Goal: Task Accomplishment & Management: Use online tool/utility

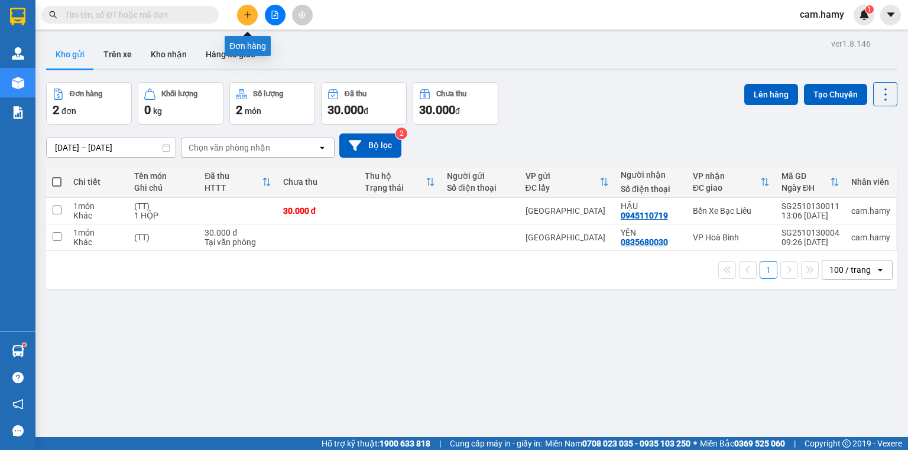
click at [245, 14] on icon "plus" at bounding box center [247, 14] width 7 height 1
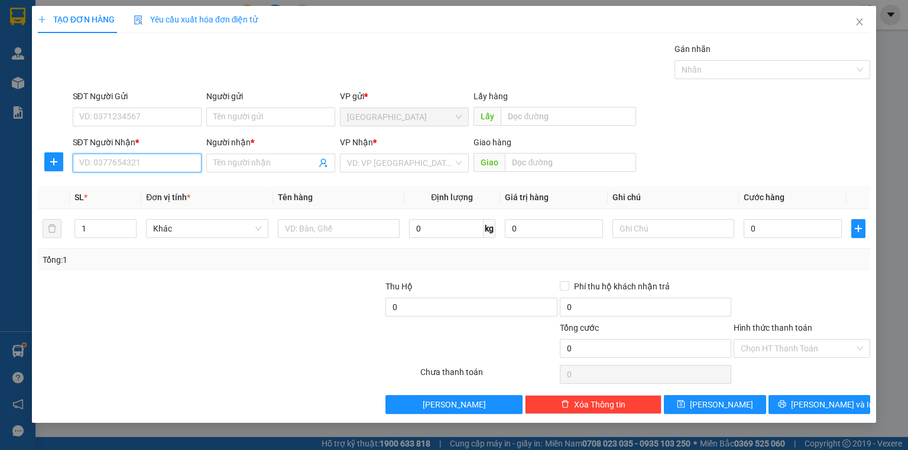
click at [157, 167] on input "SĐT Người Nhận *" at bounding box center [137, 163] width 129 height 19
type input "0373700709"
click at [135, 185] on div "0373700709 - HOA" at bounding box center [137, 186] width 115 height 13
type input "HOA"
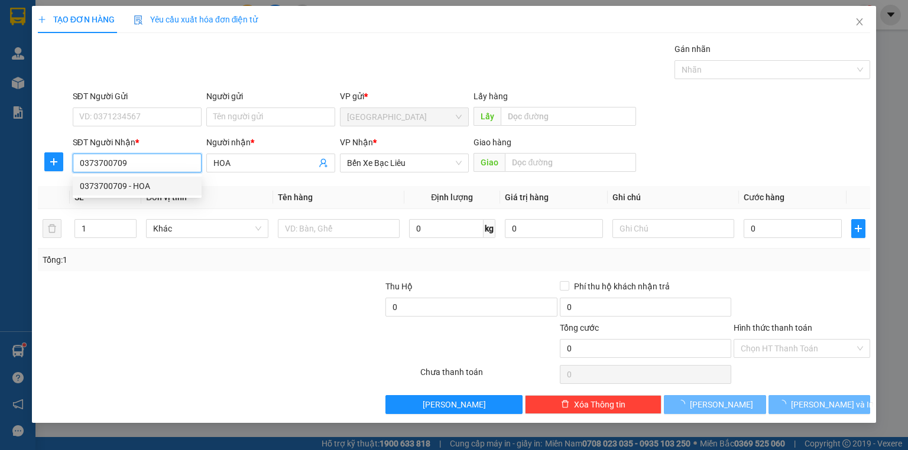
type input "40.000"
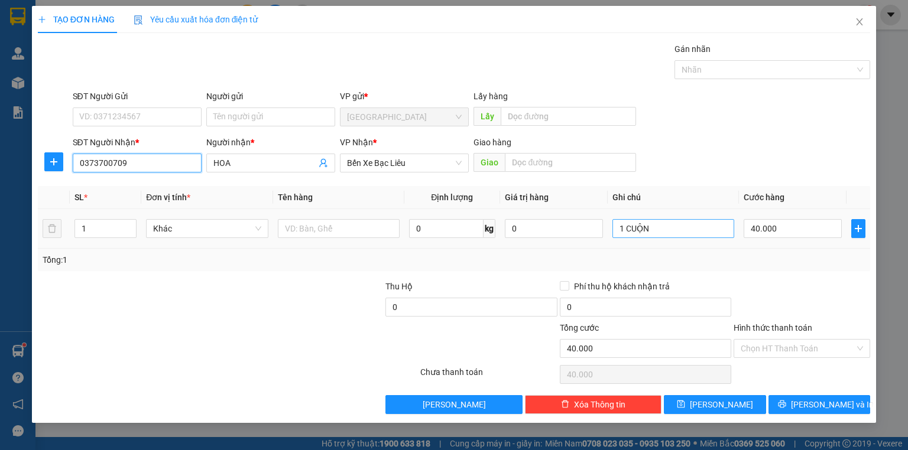
type input "0373700709"
click at [656, 229] on input "1 CUỘN" at bounding box center [673, 228] width 122 height 19
type input "1 KIỆN"
click at [780, 326] on label "Hình thức thanh toán" at bounding box center [773, 327] width 79 height 9
click at [780, 340] on input "Hình thức thanh toán" at bounding box center [798, 349] width 114 height 18
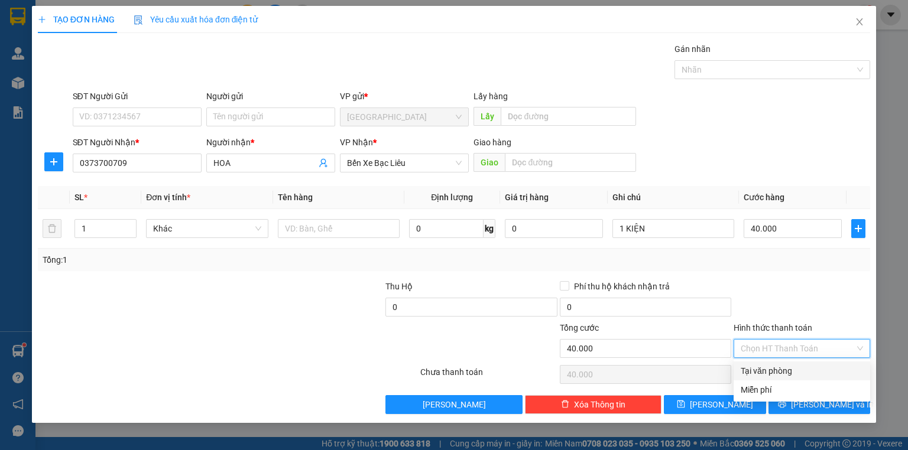
click at [783, 375] on div "Tại văn phòng" at bounding box center [802, 371] width 122 height 13
type input "0"
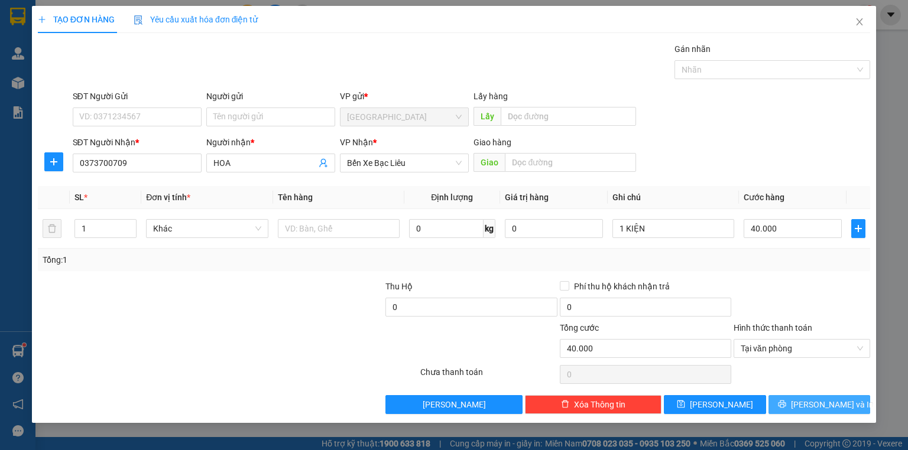
click at [793, 404] on button "[PERSON_NAME] và In" at bounding box center [820, 404] width 102 height 19
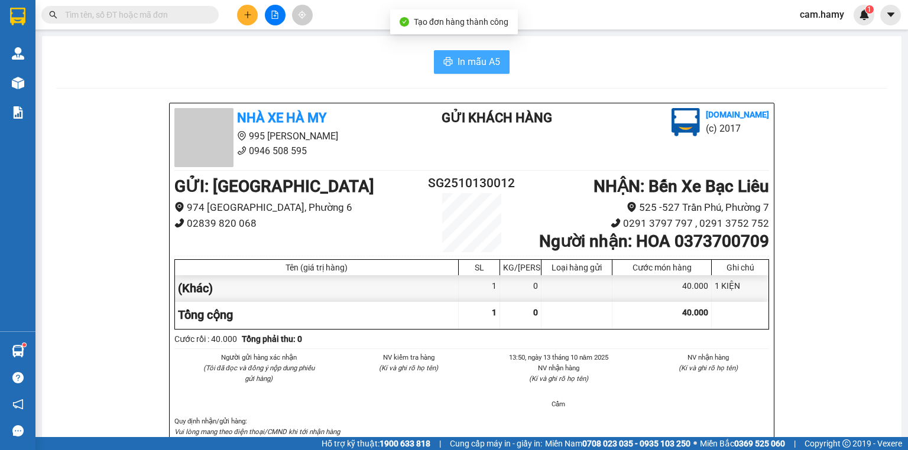
click at [475, 59] on span "In mẫu A5" at bounding box center [479, 61] width 43 height 15
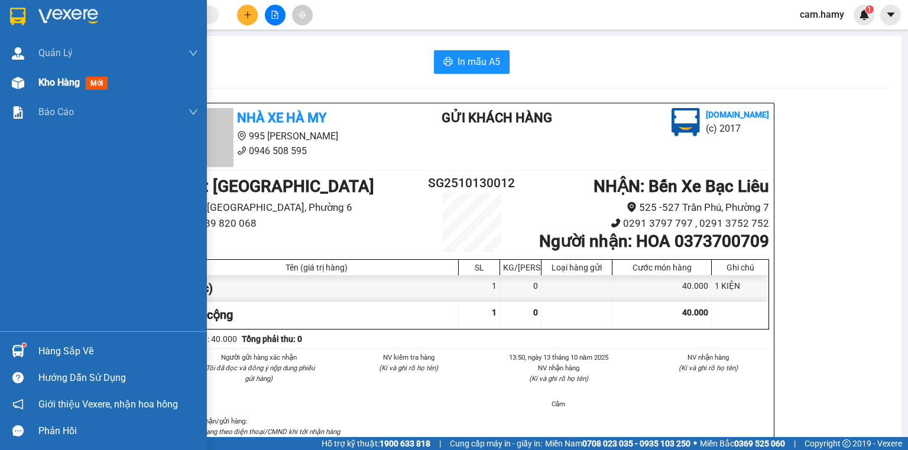
click at [53, 83] on span "Kho hàng" at bounding box center [58, 82] width 41 height 11
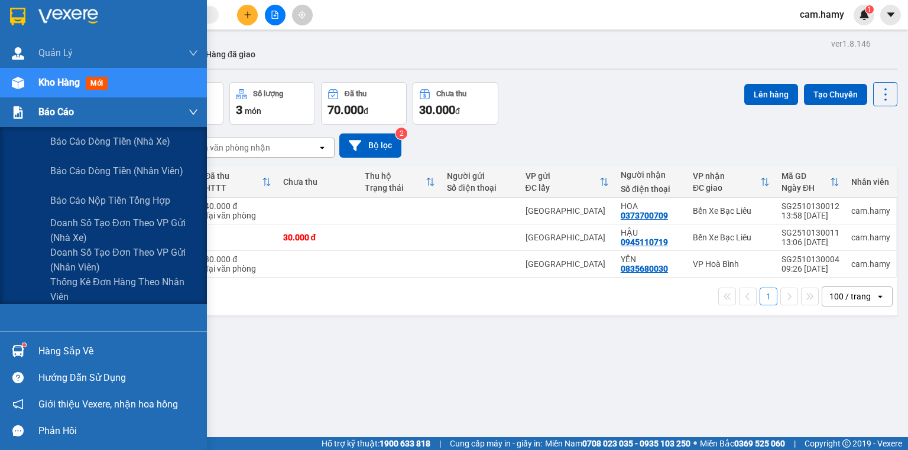
click at [47, 118] on span "Báo cáo" at bounding box center [55, 112] width 35 height 15
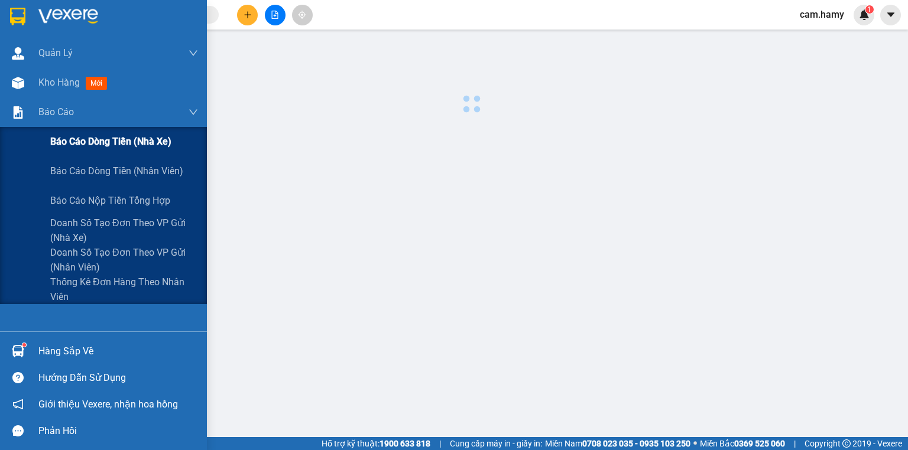
click at [109, 154] on div "Báo cáo dòng tiền (nhà xe)" at bounding box center [124, 142] width 148 height 30
